Goal: Find contact information: Find contact information

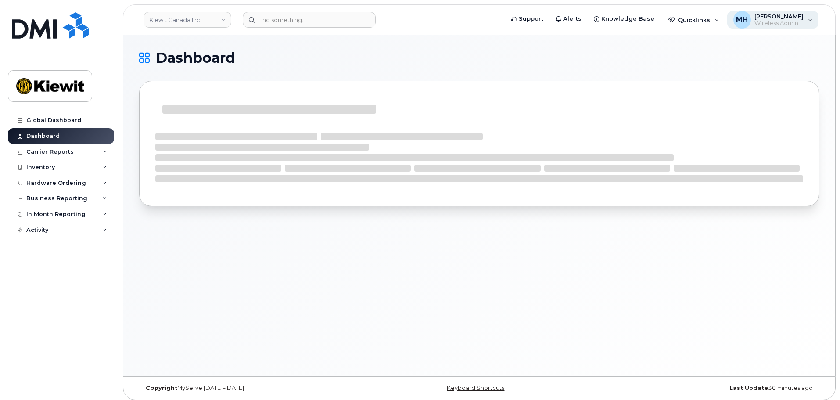
click at [802, 21] on span "Wireless Admin" at bounding box center [778, 23] width 49 height 7
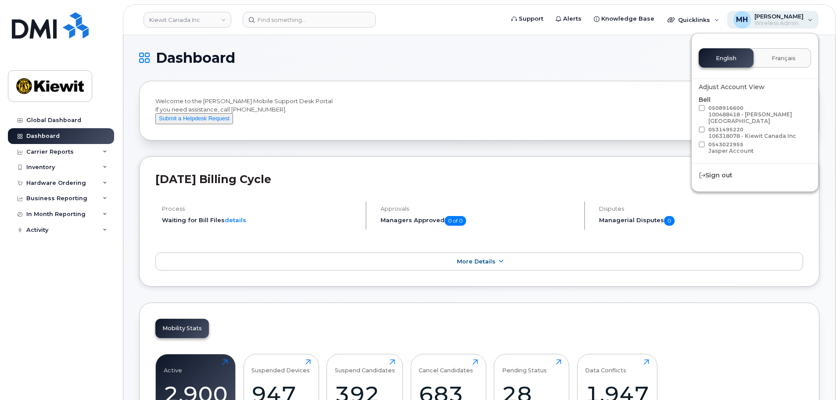
click at [817, 21] on div "MH Morgan Hayward Wireless Admin" at bounding box center [773, 20] width 92 height 18
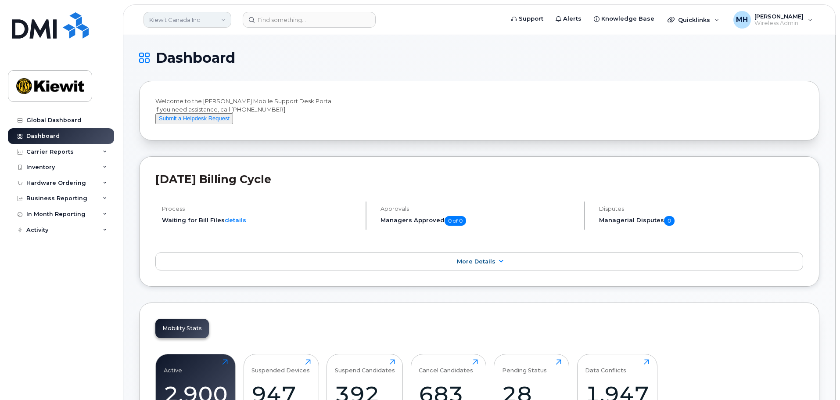
click at [220, 21] on link "Kiewit Canada Inc" at bounding box center [187, 20] width 88 height 16
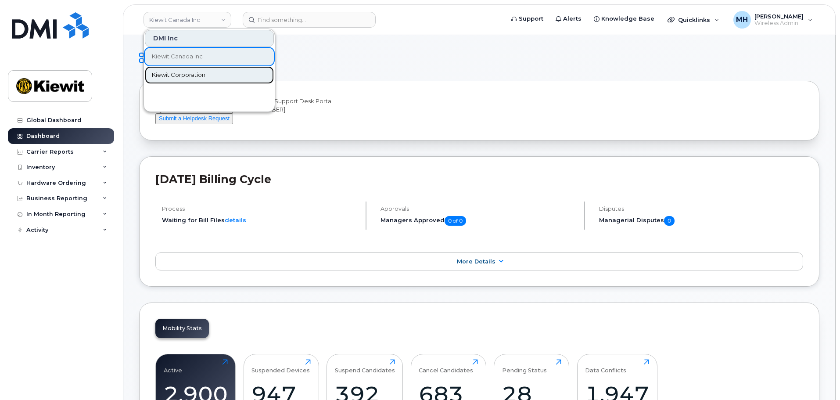
click at [213, 77] on link "Kiewit Corporation" at bounding box center [209, 75] width 129 height 18
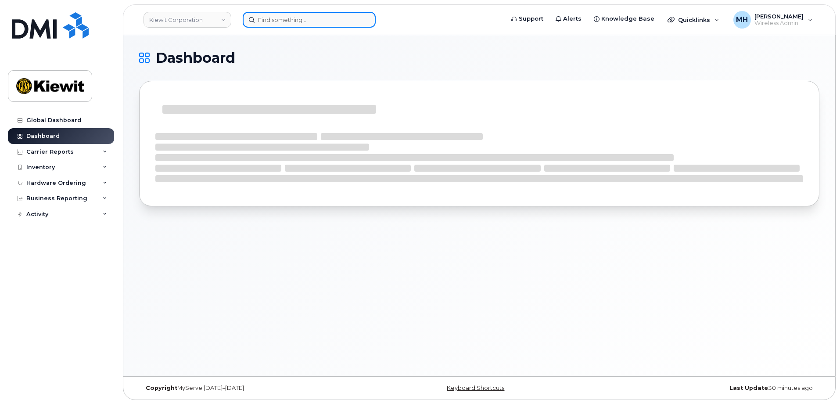
click at [325, 21] on input at bounding box center [309, 20] width 133 height 16
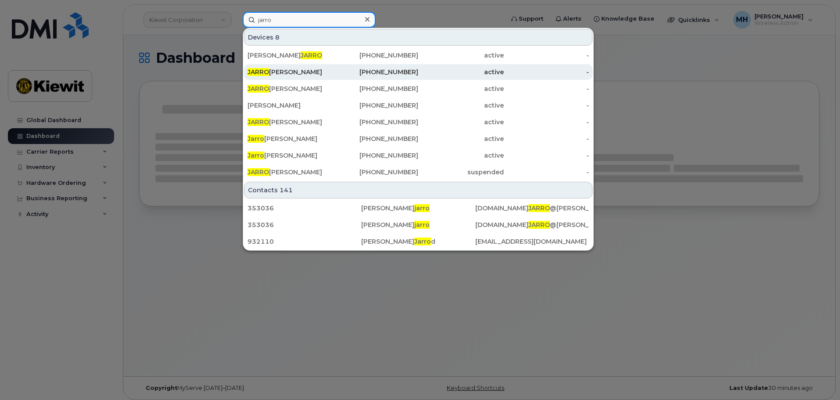
type input "jarro"
click at [311, 74] on div "JARRO D JOINER" at bounding box center [290, 72] width 86 height 9
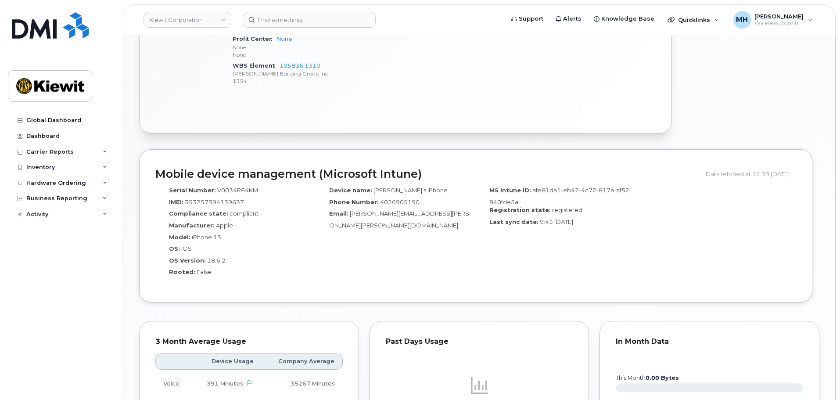
scroll to position [527, 0]
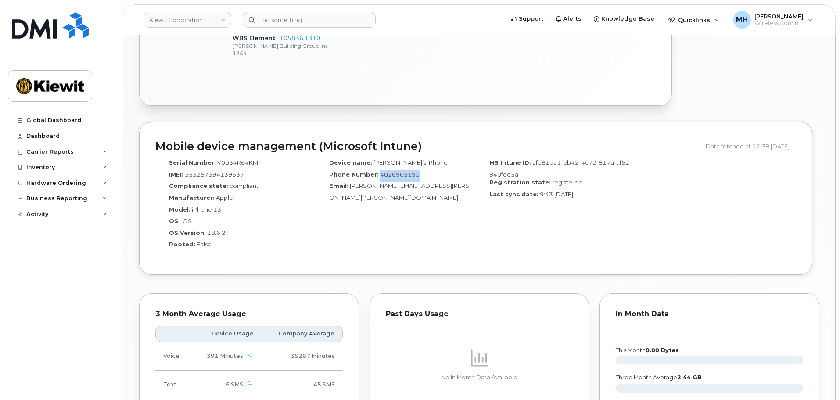
drag, startPoint x: 417, startPoint y: 165, endPoint x: 378, endPoint y: 167, distance: 38.7
click at [378, 170] on div "Phone Number: [PHONE_NUMBER]" at bounding box center [395, 176] width 147 height 12
copy span "4026905190"
